Goal: Find specific page/section: Find specific page/section

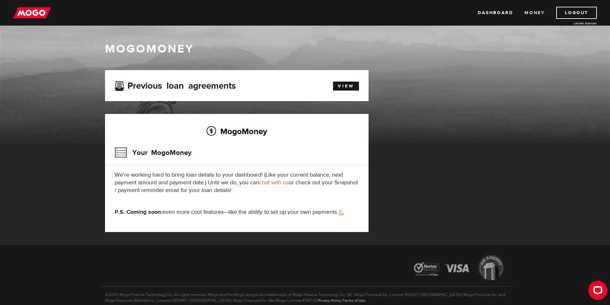
click at [528, 10] on link "Money" at bounding box center [535, 13] width 20 height 12
click at [495, 13] on link "Dashboard" at bounding box center [495, 13] width 35 height 12
click at [502, 15] on link "Dashboard" at bounding box center [495, 13] width 35 height 12
click at [492, 10] on link "Dashboard" at bounding box center [495, 13] width 35 height 12
